Goal: Book appointment/travel/reservation

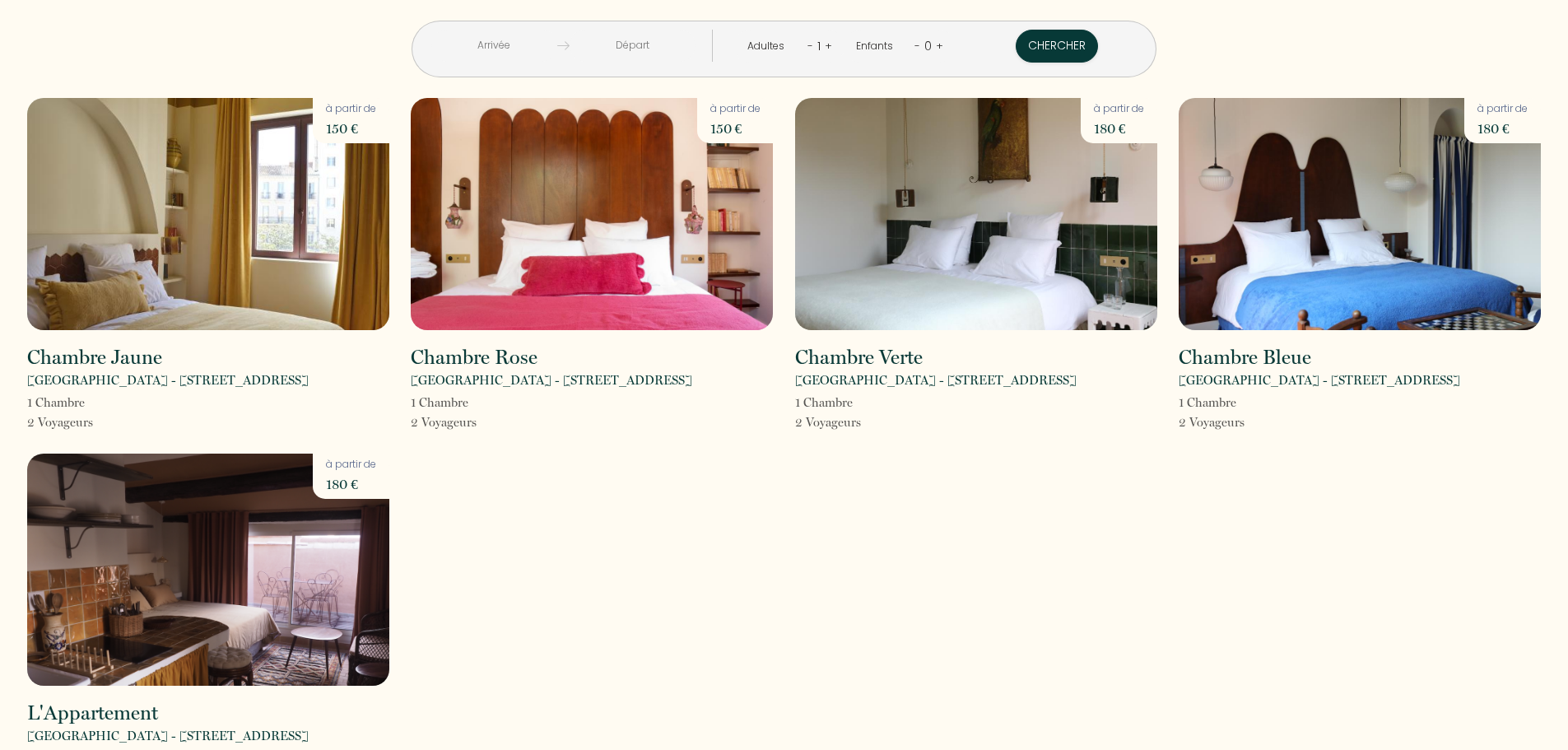
click at [557, 51] on input "text" at bounding box center [494, 45] width 126 height 32
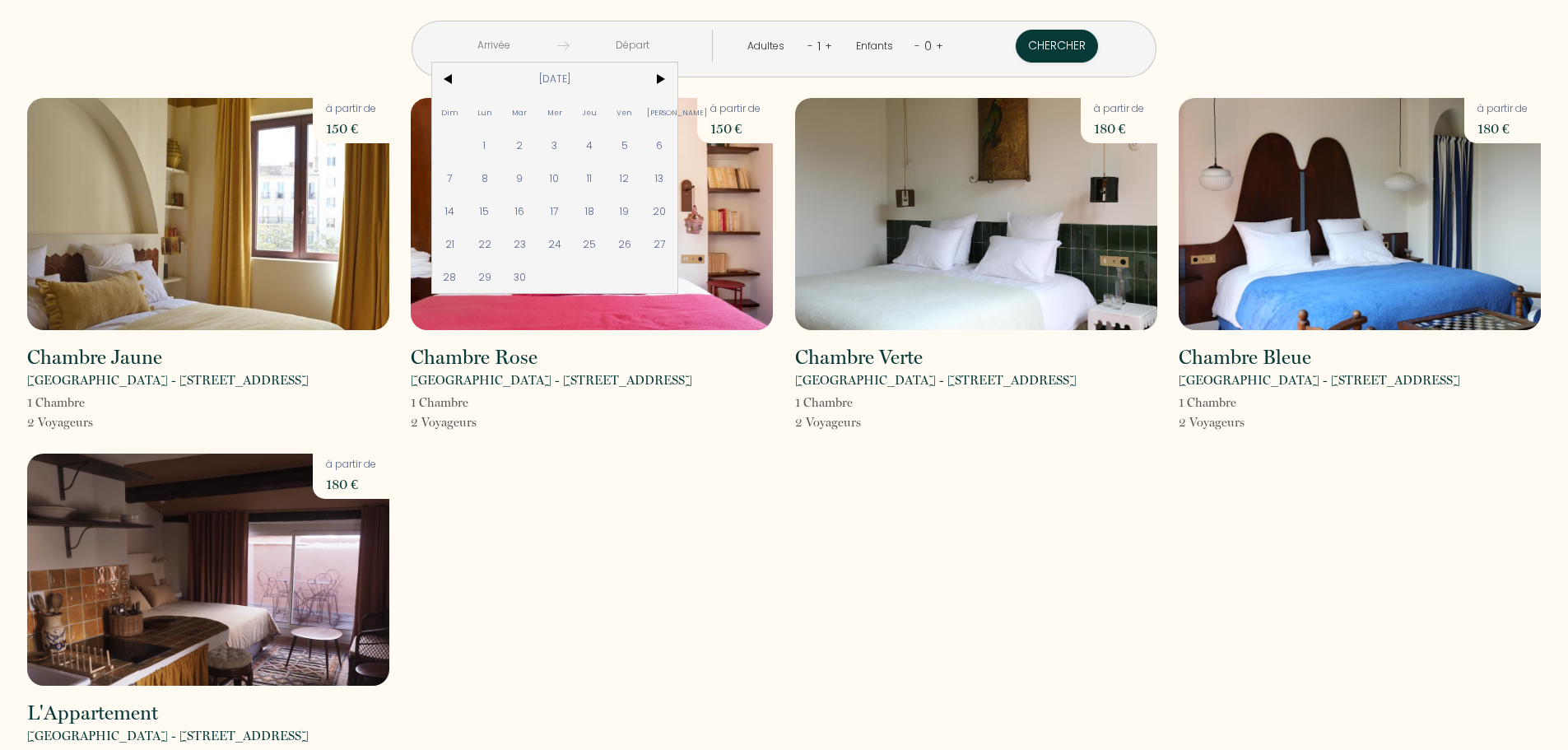
drag, startPoint x: 723, startPoint y: 77, endPoint x: 723, endPoint y: 111, distance: 34.0
click at [678, 77] on span ">" at bounding box center [659, 79] width 35 height 33
click at [678, 173] on span "11" at bounding box center [659, 178] width 35 height 33
type input "[DATE]"
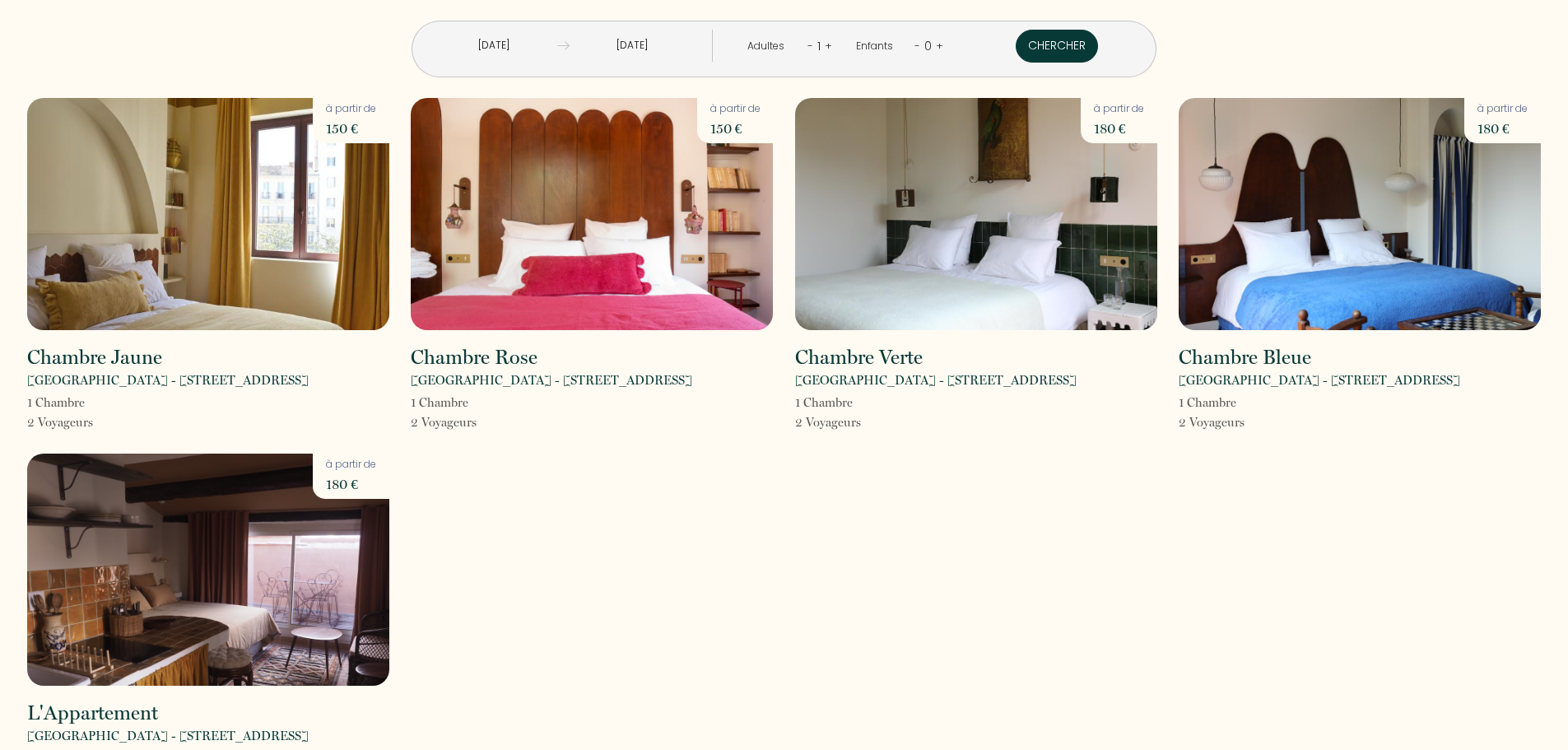
click at [1016, 46] on button "Chercher" at bounding box center [1057, 46] width 83 height 33
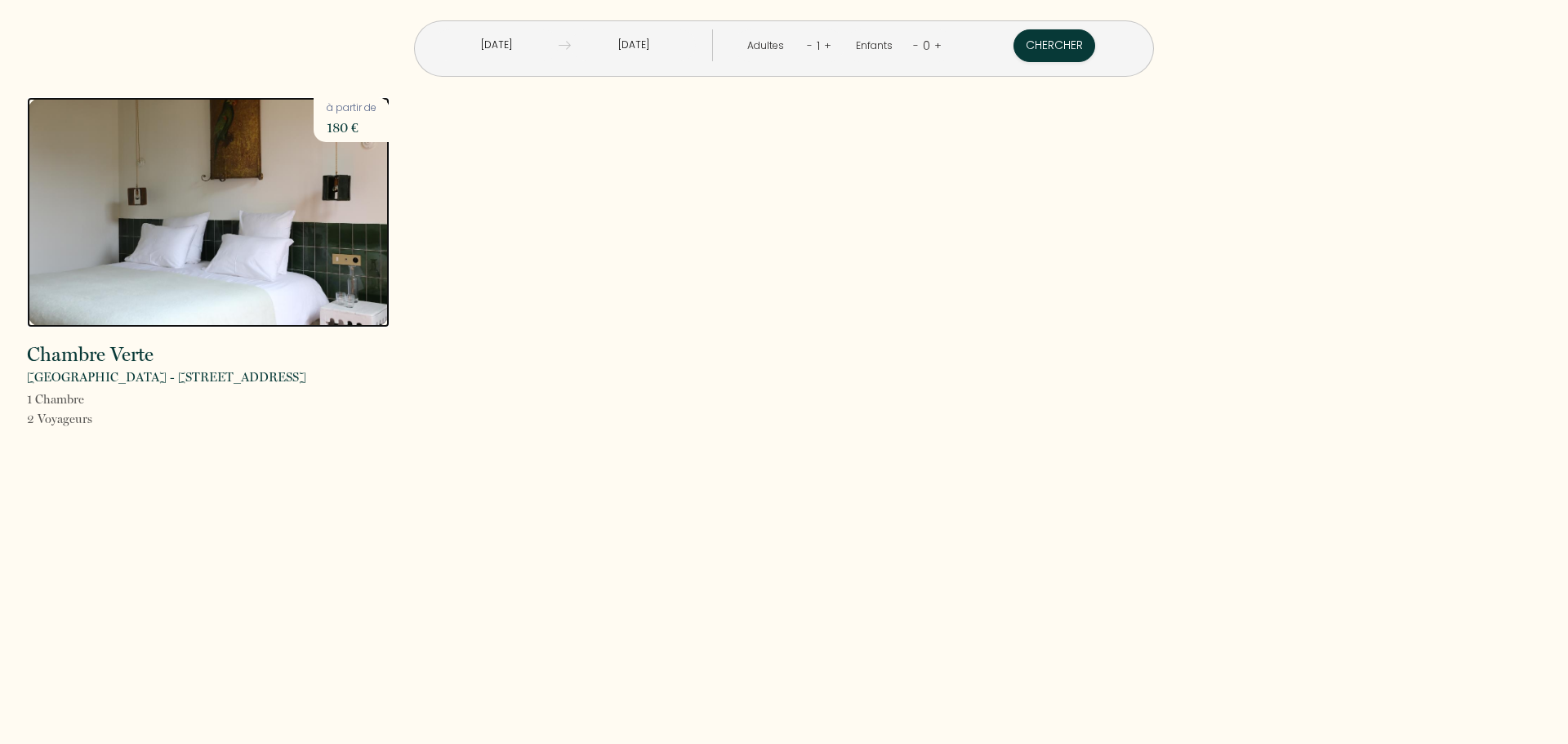
click at [107, 292] on img at bounding box center [208, 213] width 362 height 230
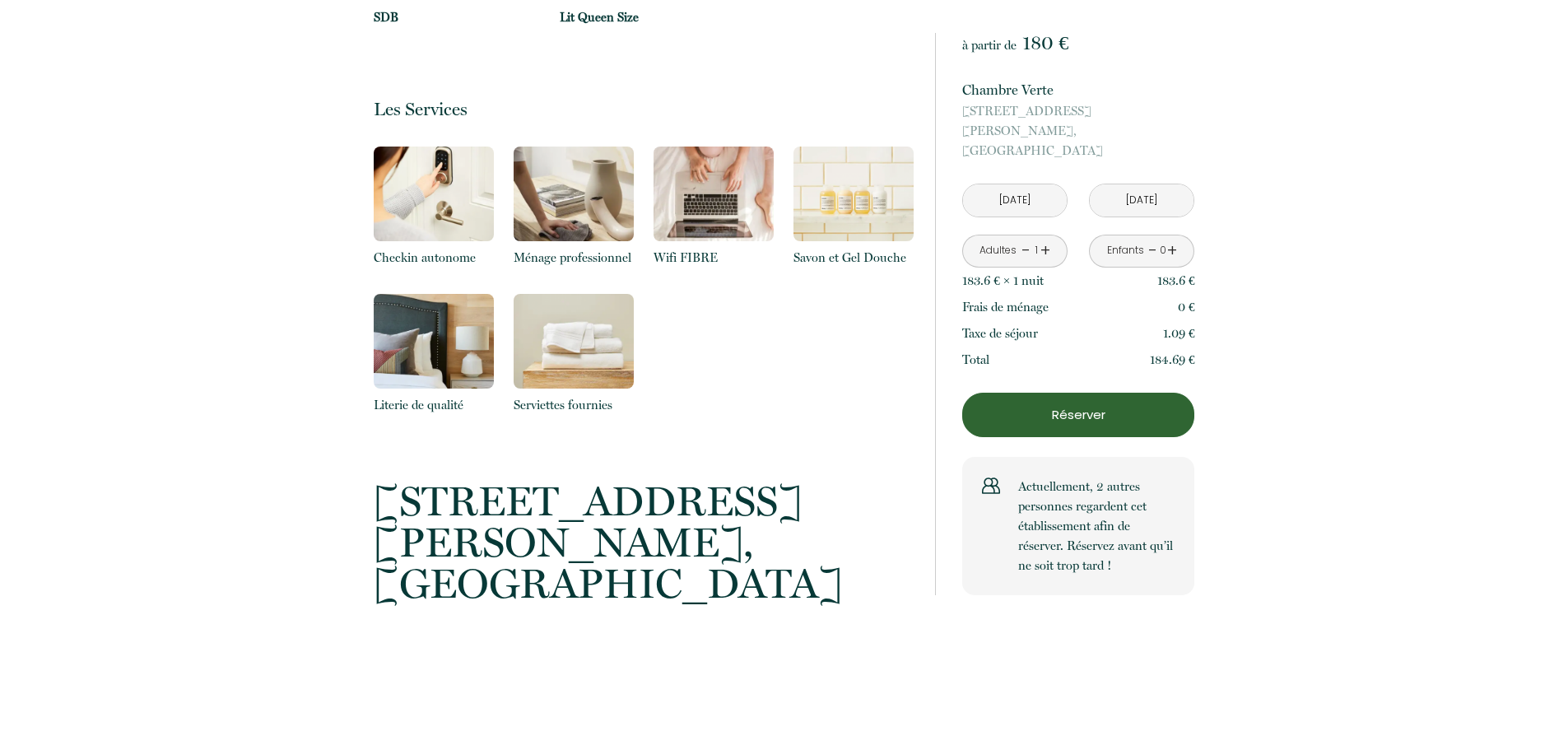
scroll to position [1152, 0]
